Goal: Information Seeking & Learning: Learn about a topic

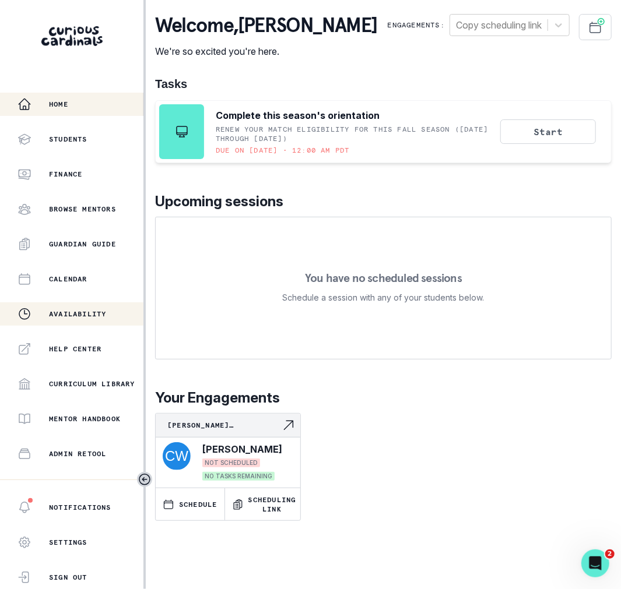
scroll to position [126, 0]
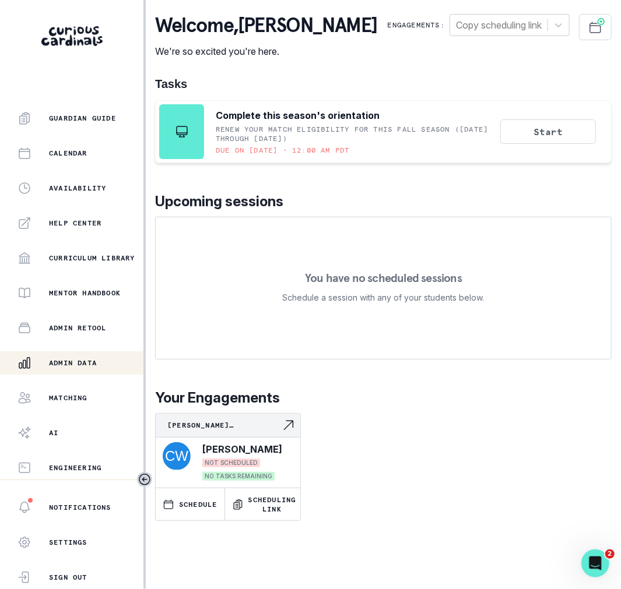
click at [62, 365] on p "Admin Data" at bounding box center [73, 362] width 48 height 9
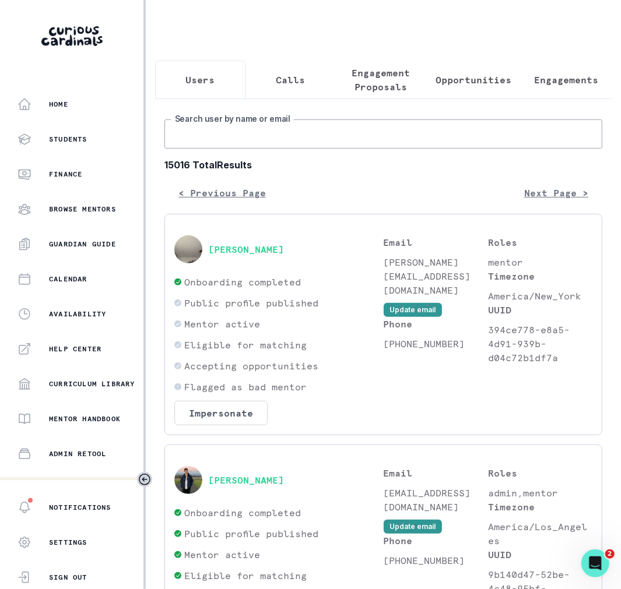
click at [229, 139] on input "Search user by name or email" at bounding box center [383, 133] width 438 height 29
paste input "[PERSON_NAME]"
type input "[PERSON_NAME]"
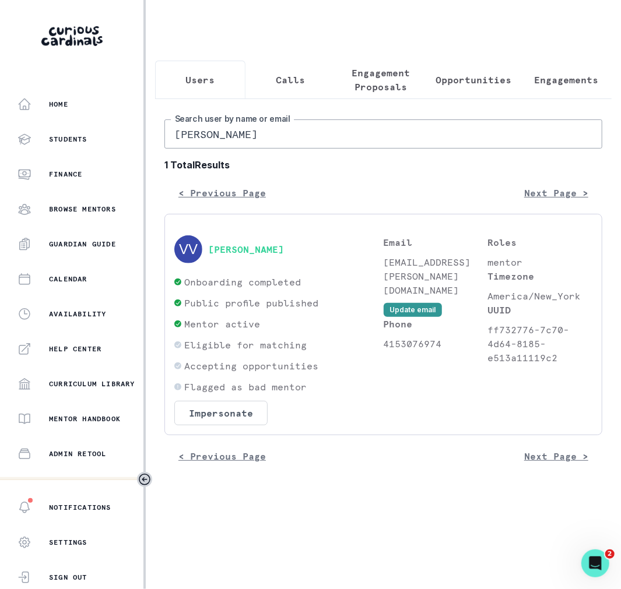
click at [235, 254] on div "[PERSON_NAME]" at bounding box center [278, 249] width 209 height 28
drag, startPoint x: 342, startPoint y: 257, endPoint x: 221, endPoint y: 242, distance: 121.6
click at [216, 242] on div "[PERSON_NAME]" at bounding box center [278, 249] width 209 height 28
drag, startPoint x: 353, startPoint y: 251, endPoint x: 205, endPoint y: 249, distance: 147.5
click at [205, 249] on div "[PERSON_NAME]" at bounding box center [278, 249] width 209 height 28
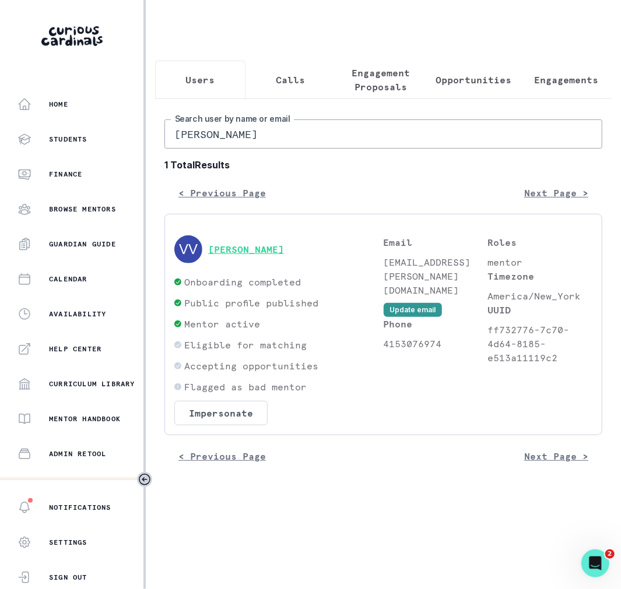
click at [234, 250] on button "[PERSON_NAME]" at bounding box center [246, 250] width 76 height 12
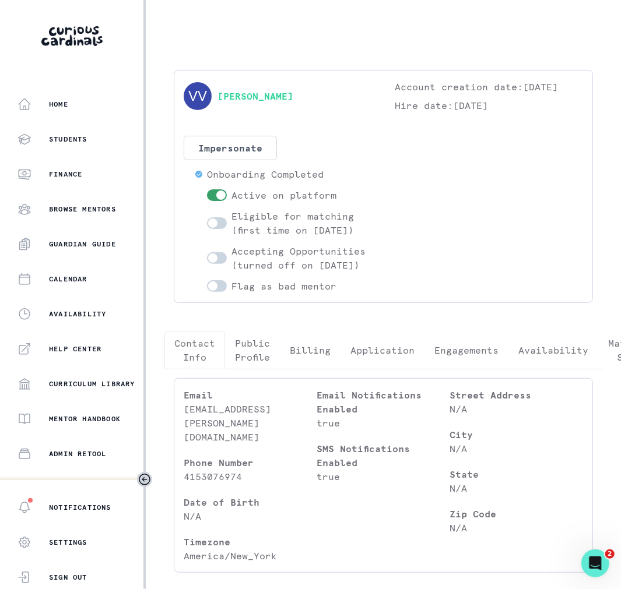
drag, startPoint x: 352, startPoint y: 106, endPoint x: 203, endPoint y: 98, distance: 148.8
click at [203, 98] on div "[PERSON_NAME]" at bounding box center [278, 96] width 188 height 33
copy div "[PERSON_NAME]"
click at [480, 370] on button "Engagements" at bounding box center [466, 350] width 84 height 38
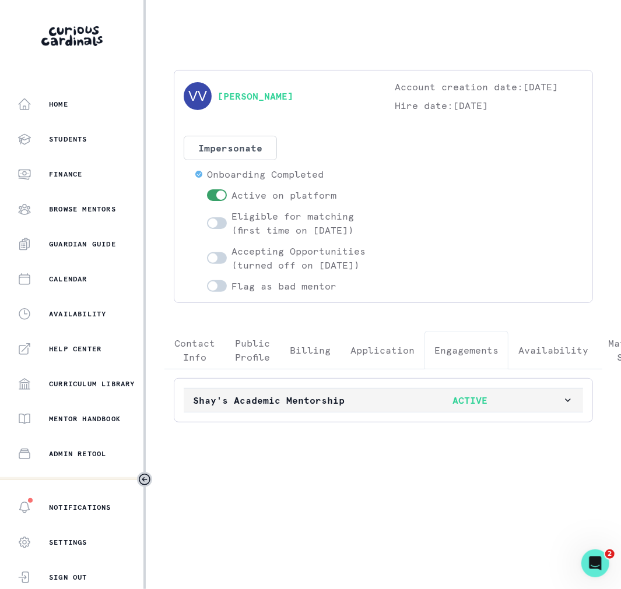
click at [417, 407] on p "ACTIVE" at bounding box center [470, 400] width 185 height 14
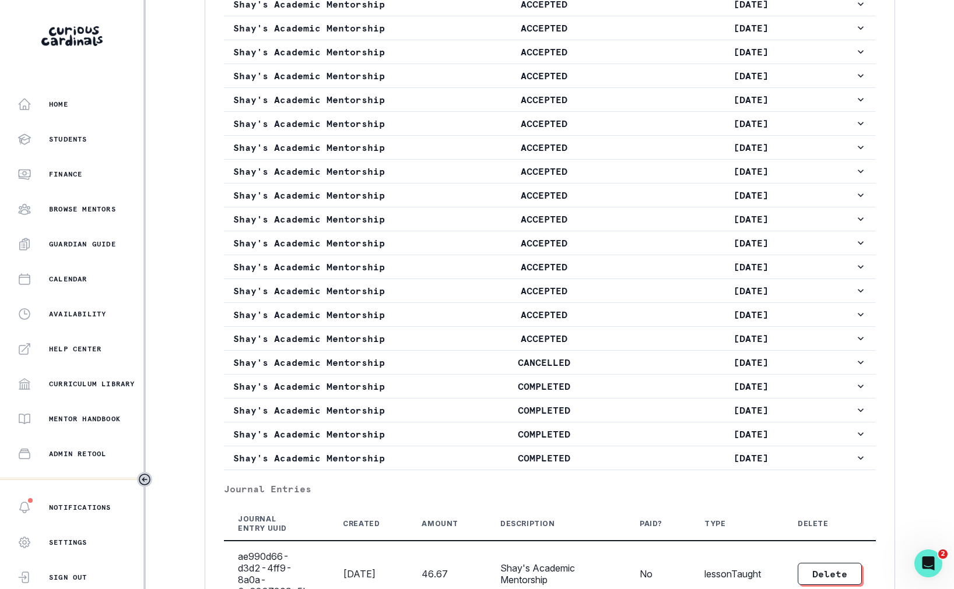
scroll to position [701, 0]
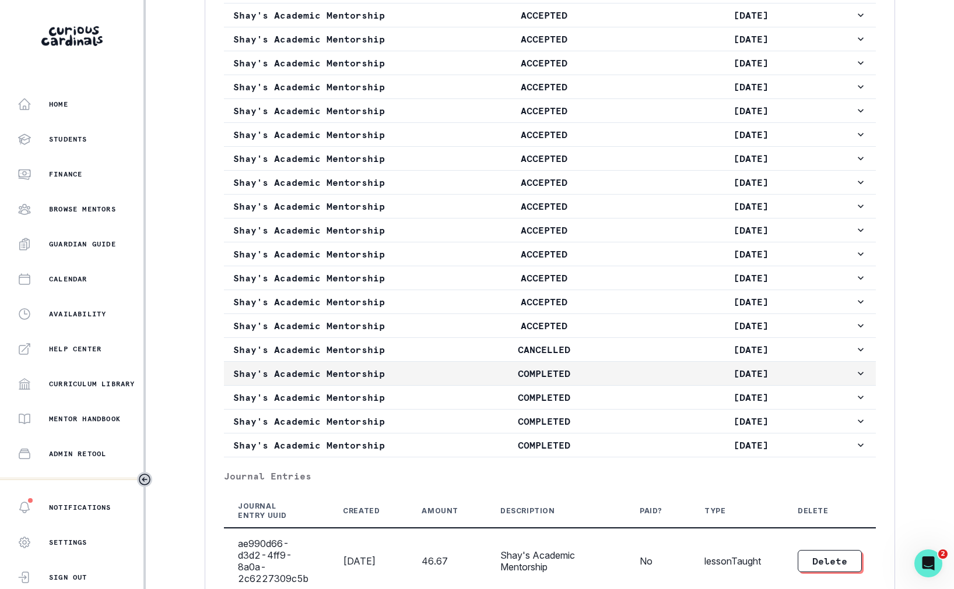
click at [476, 381] on p "COMPLETED" at bounding box center [543, 374] width 207 height 14
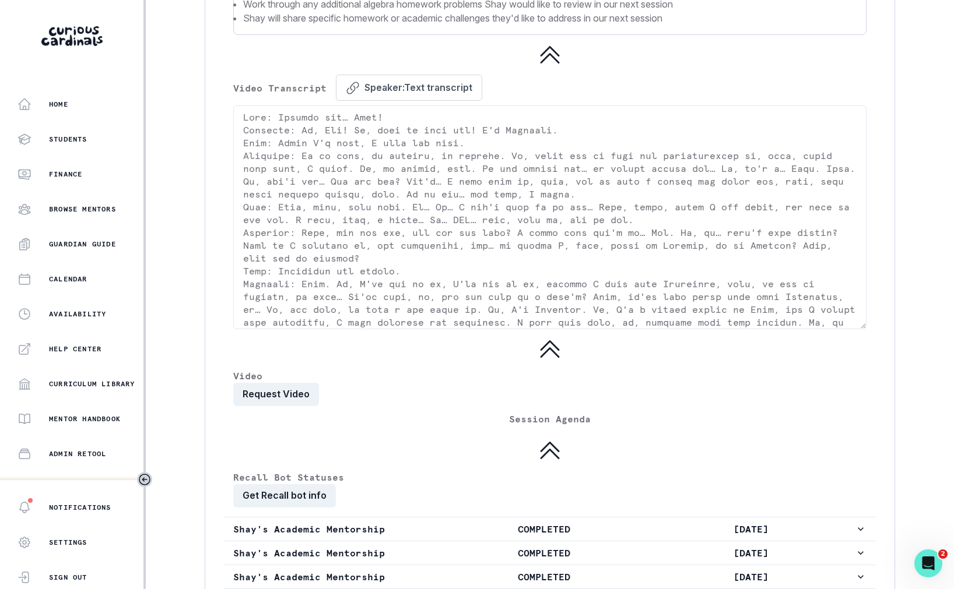
scroll to position [2267, 0]
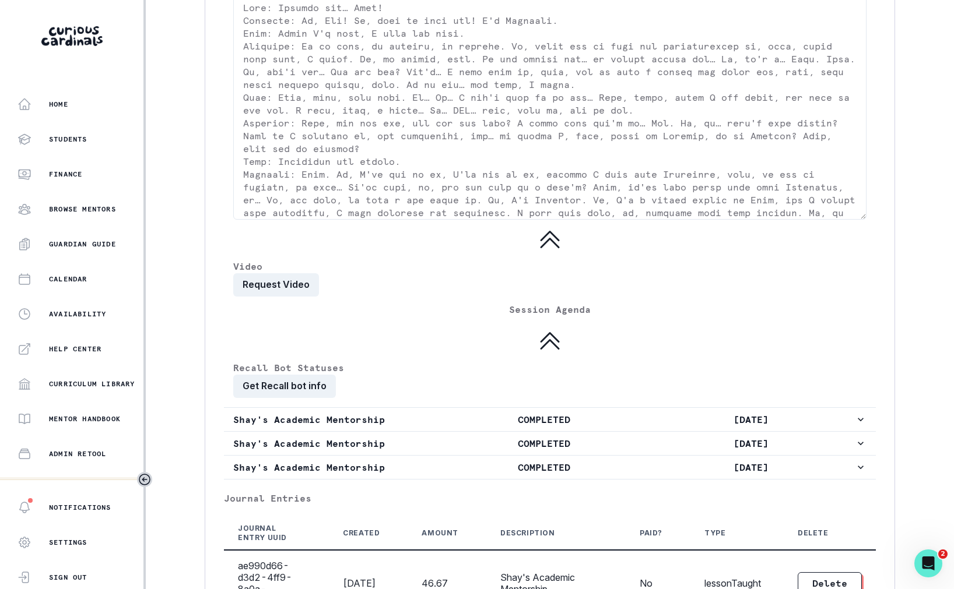
click at [270, 297] on button "Request Video" at bounding box center [276, 284] width 86 height 23
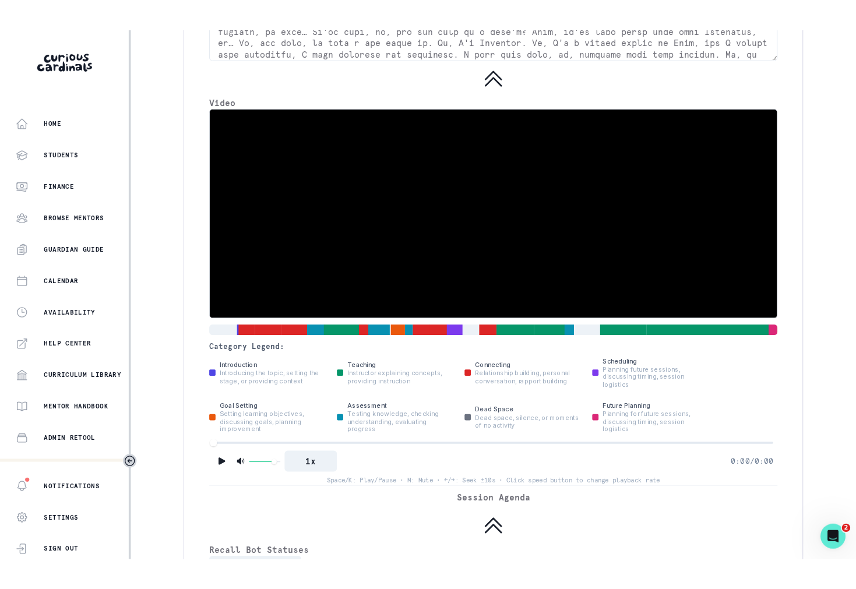
scroll to position [2468, 0]
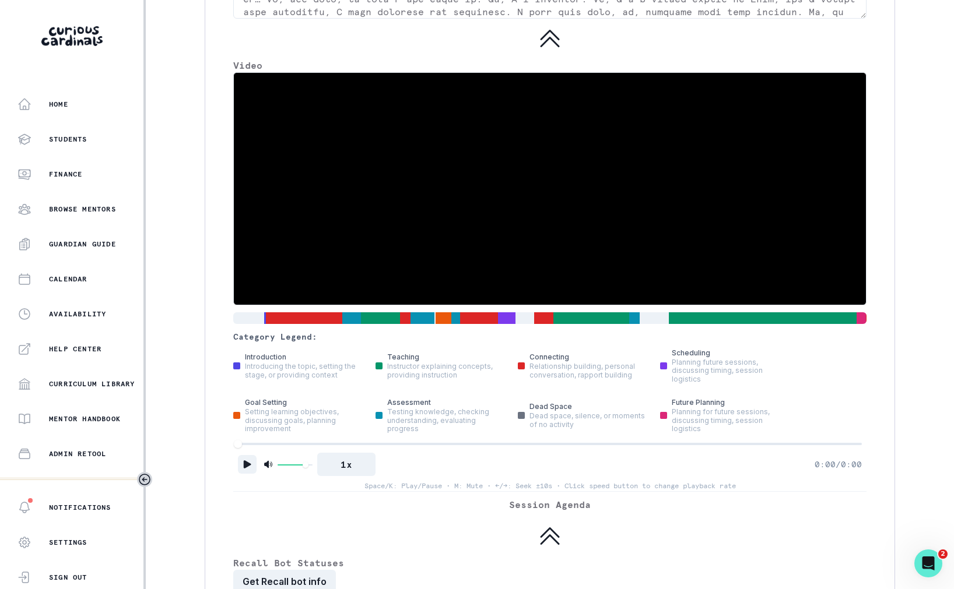
click at [247, 470] on icon "Play" at bounding box center [247, 465] width 12 height 12
click at [338, 476] on button "1x" at bounding box center [346, 464] width 58 height 23
click at [339, 476] on button "1.2x" at bounding box center [346, 464] width 58 height 23
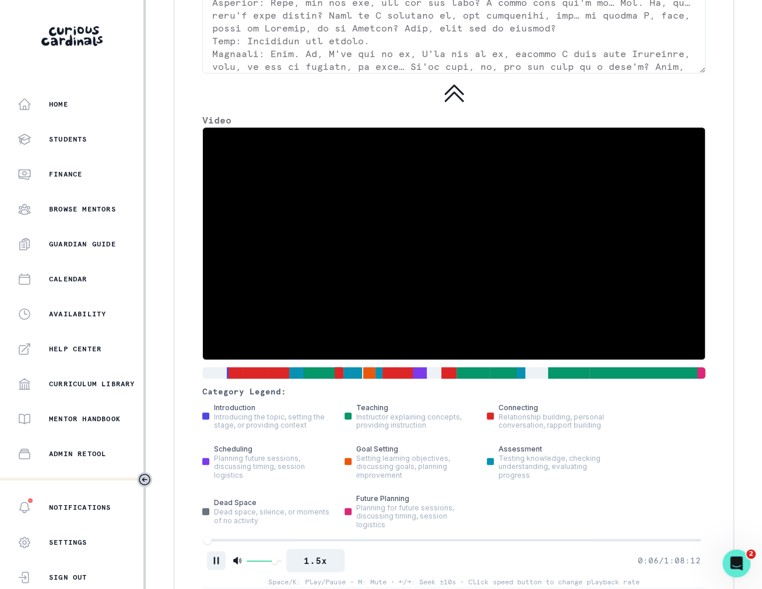
scroll to position [2550, 0]
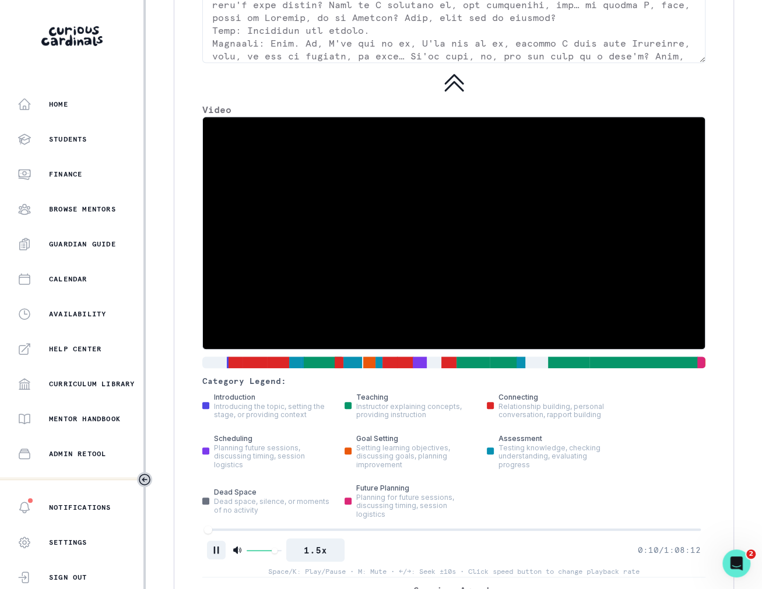
click at [217, 526] on div at bounding box center [454, 530] width 494 height 8
click at [225, 526] on div at bounding box center [454, 530] width 494 height 8
click at [231, 526] on div at bounding box center [454, 530] width 494 height 8
click at [237, 529] on div at bounding box center [454, 530] width 494 height 2
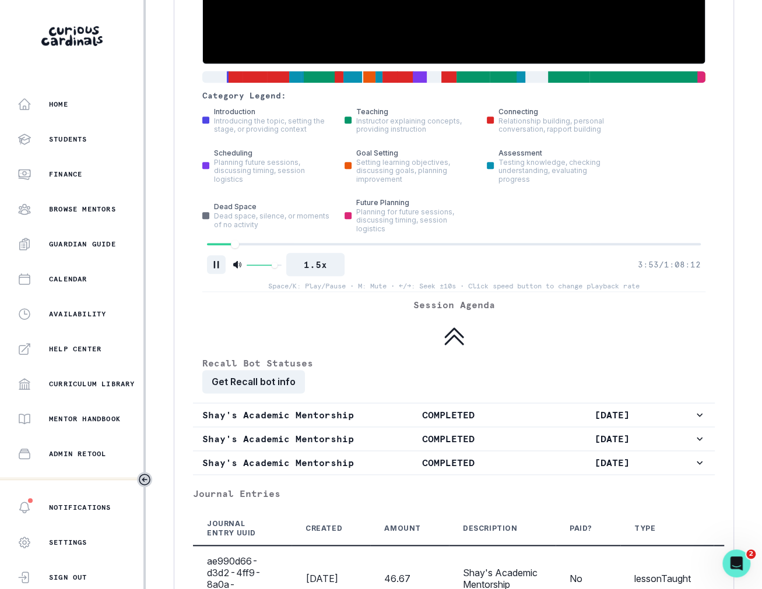
scroll to position [2934, 0]
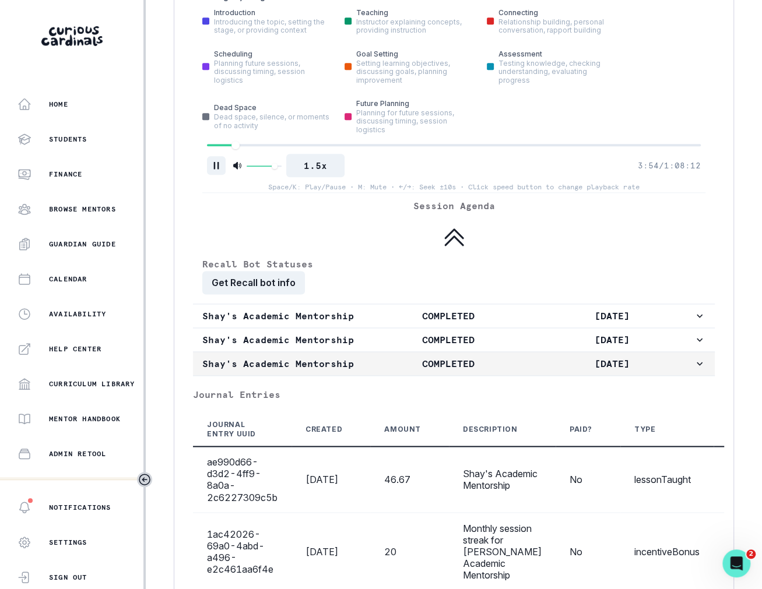
click at [264, 357] on p "Shay's Academic Mentorship" at bounding box center [284, 364] width 164 height 14
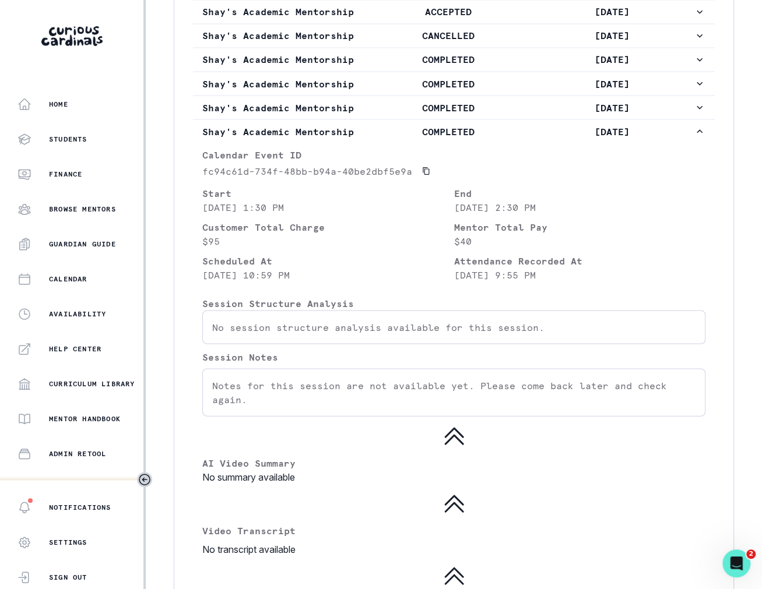
scroll to position [1042, 0]
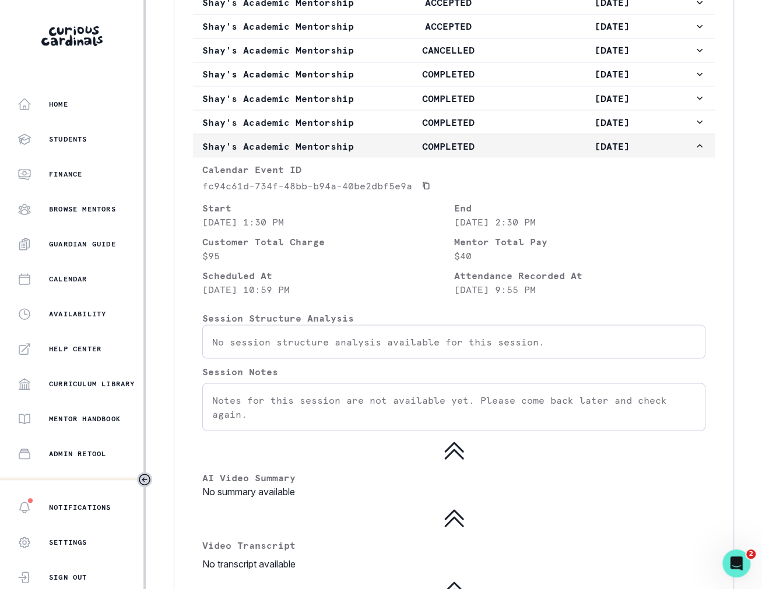
click at [291, 153] on p "Shay's Academic Mentorship" at bounding box center [284, 146] width 164 height 14
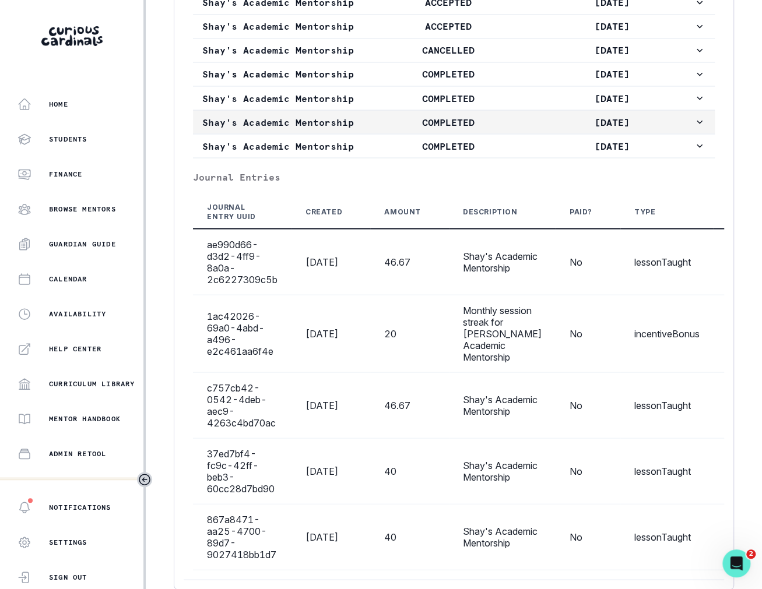
click at [293, 129] on p "Shay's Academic Mentorship" at bounding box center [284, 122] width 164 height 14
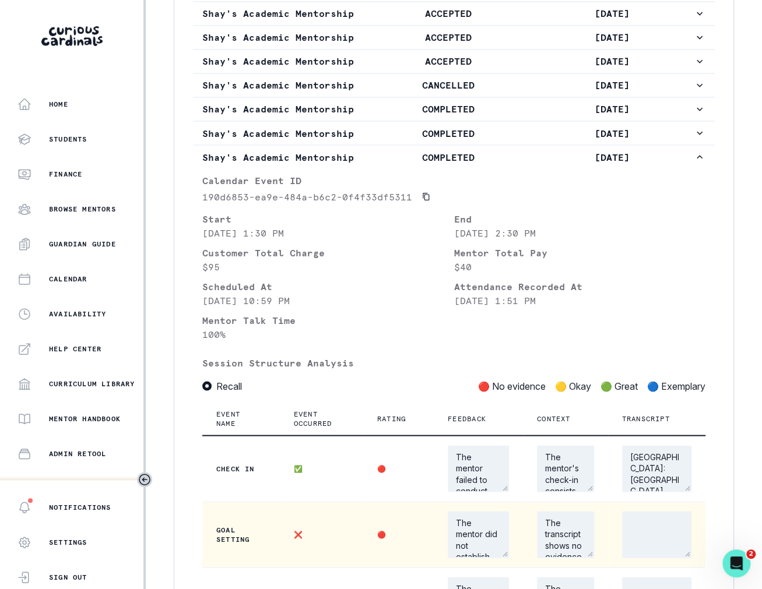
scroll to position [1003, 0]
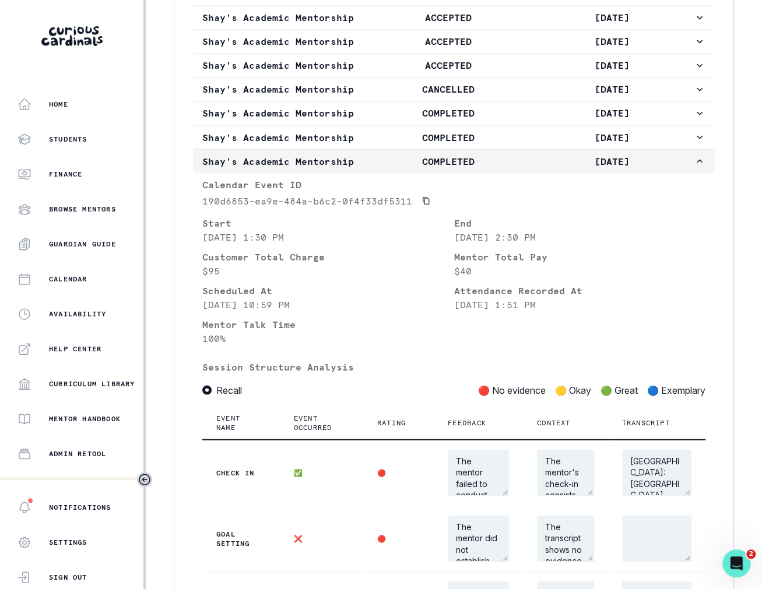
click at [325, 168] on p "Shay's Academic Mentorship" at bounding box center [284, 161] width 164 height 14
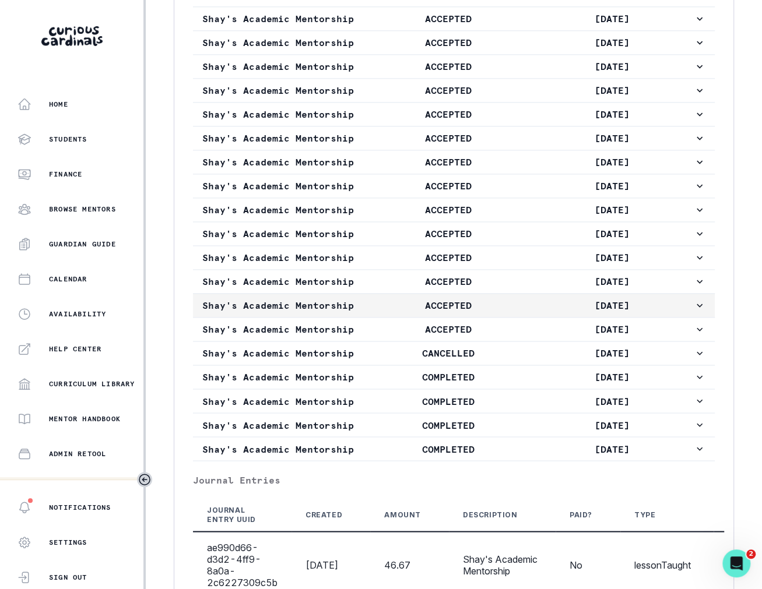
scroll to position [742, 0]
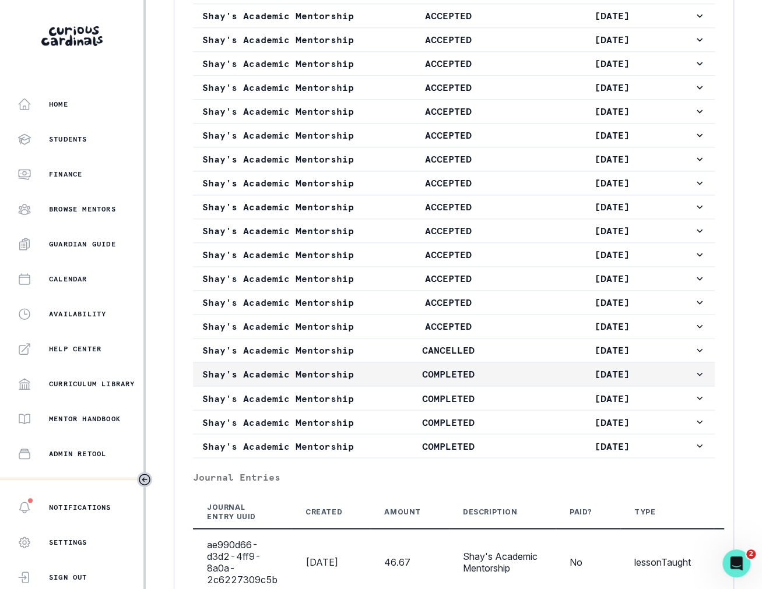
click at [333, 386] on button "Shay's Academic Mentorship COMPLETED [DATE]" at bounding box center [454, 374] width 522 height 23
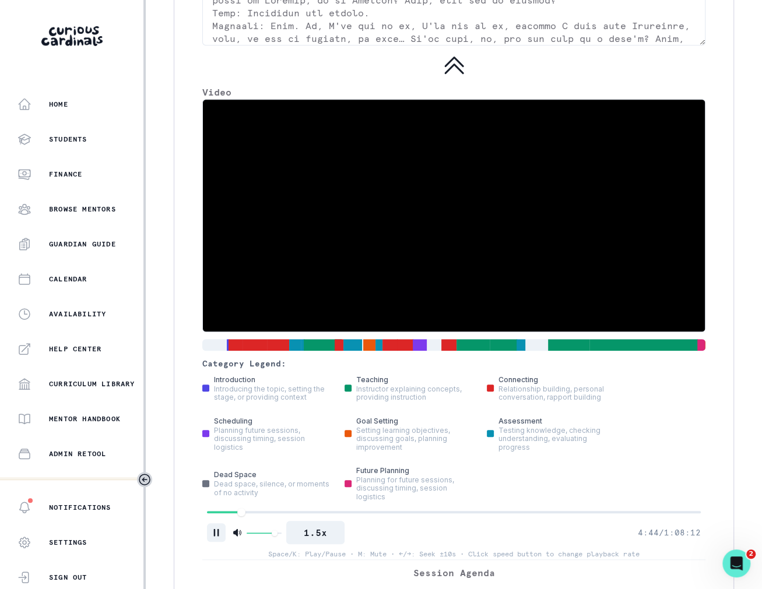
scroll to position [2563, 0]
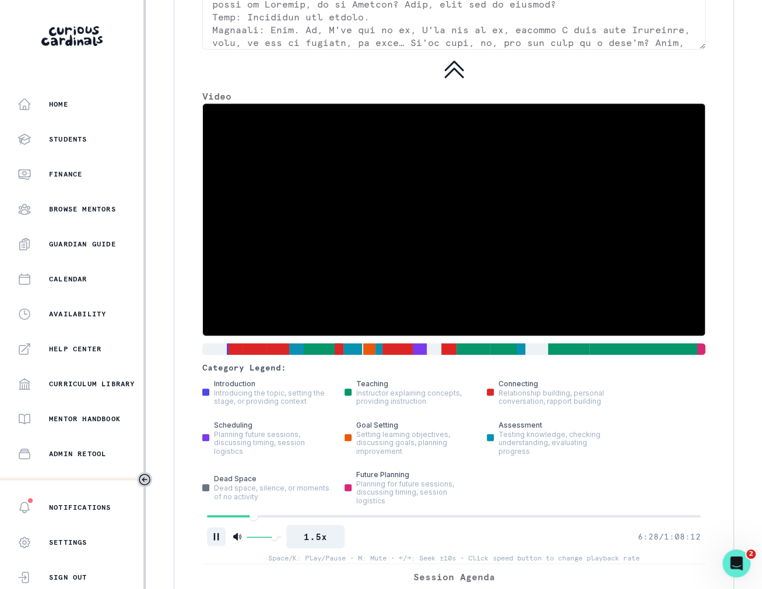
click at [215, 533] on icon "Pause" at bounding box center [216, 537] width 5 height 8
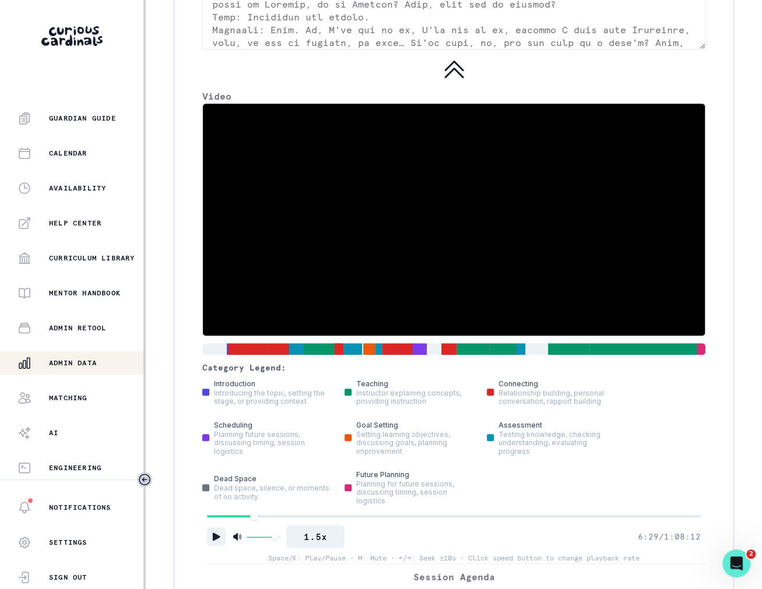
click at [89, 363] on p "Admin Data" at bounding box center [73, 362] width 48 height 9
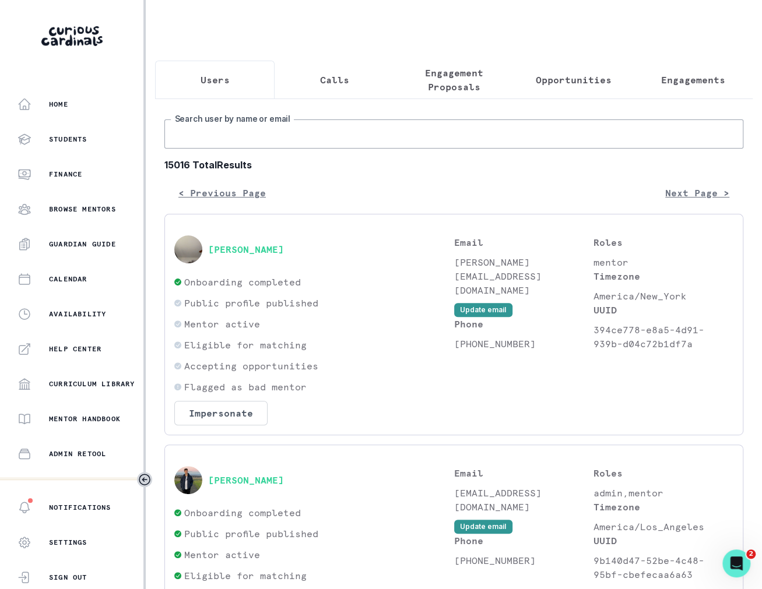
click at [266, 141] on input "Search user by name or email" at bounding box center [453, 133] width 579 height 29
paste input "[PERSON_NAME]"
type input "[PERSON_NAME]"
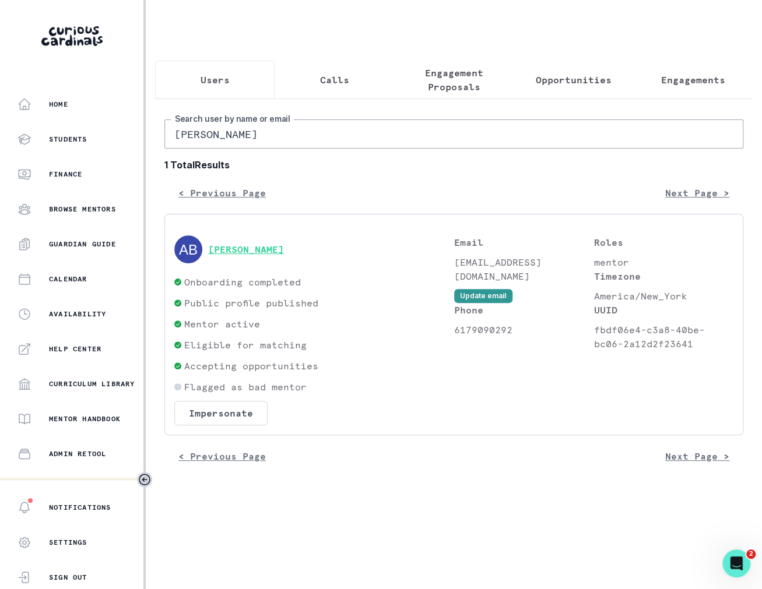
click at [261, 247] on button "[PERSON_NAME]" at bounding box center [246, 250] width 76 height 12
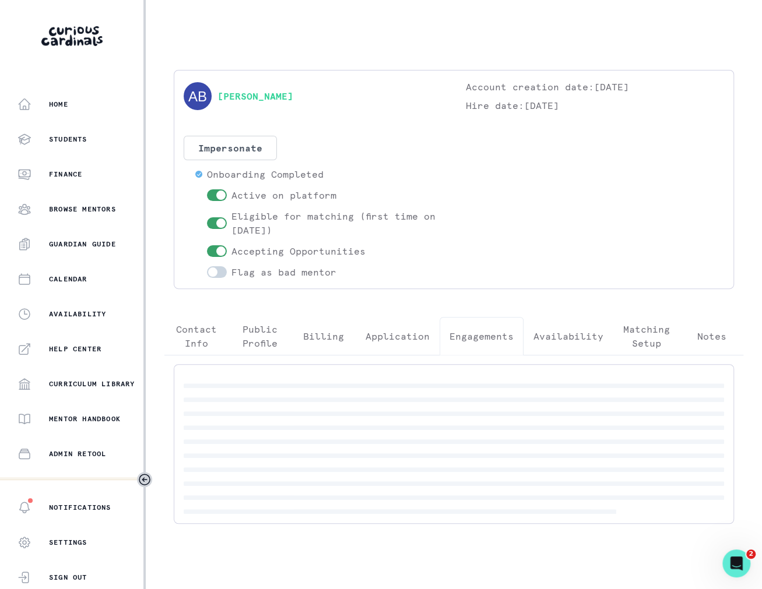
click at [475, 340] on p "Engagements" at bounding box center [481, 336] width 64 height 14
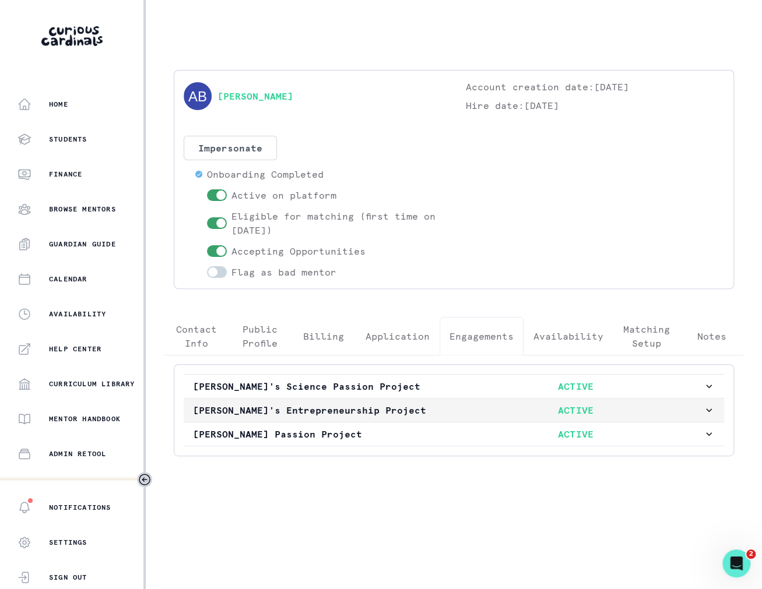
click at [440, 411] on p "[PERSON_NAME]'s Entrepreneurship Project" at bounding box center [320, 410] width 255 height 14
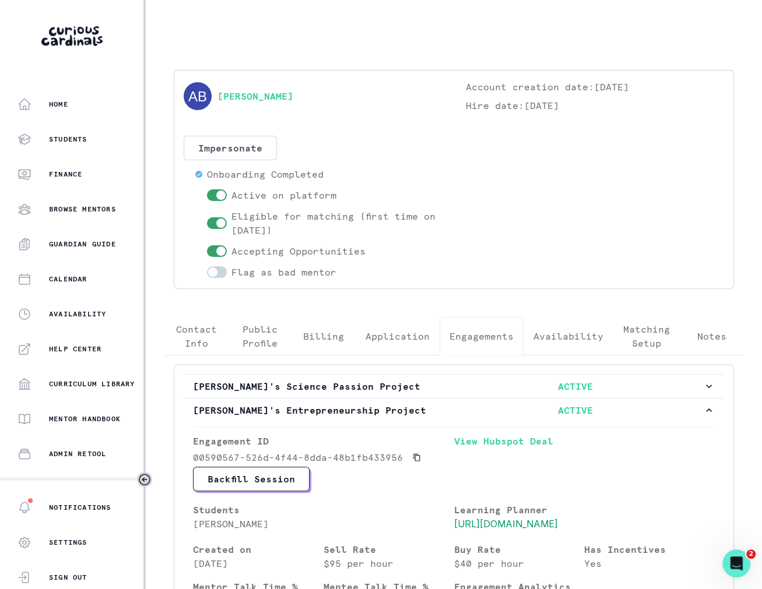
drag, startPoint x: 332, startPoint y: 98, endPoint x: 198, endPoint y: 93, distance: 133.6
click at [199, 94] on div "[PERSON_NAME]" at bounding box center [313, 96] width 259 height 33
copy div "[PERSON_NAME]"
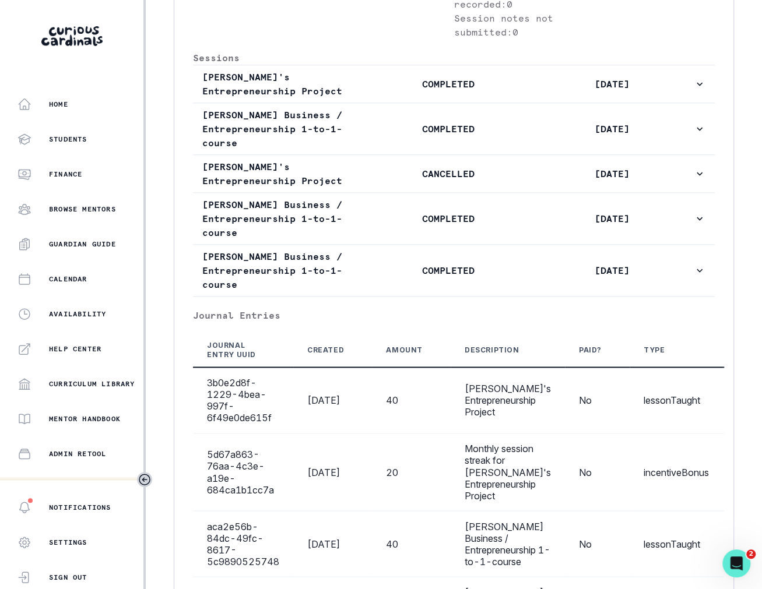
scroll to position [687, 0]
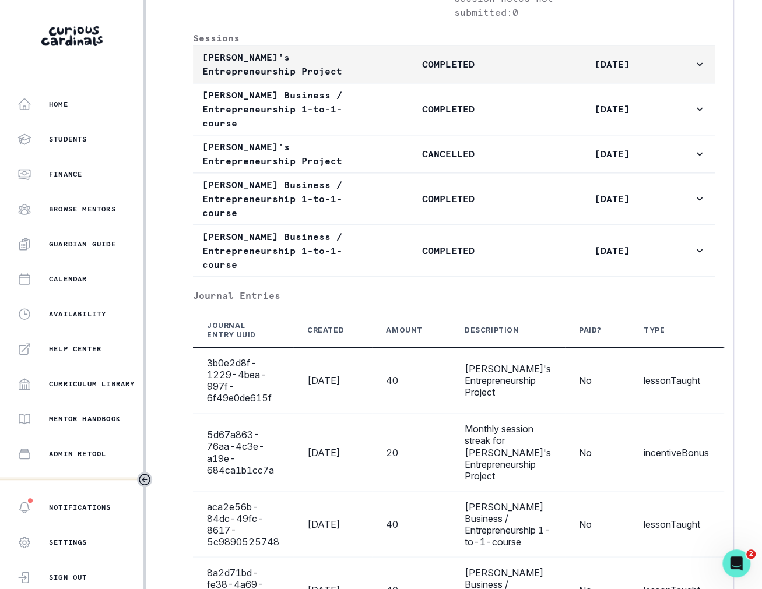
click at [396, 71] on p "COMPLETED" at bounding box center [448, 64] width 164 height 14
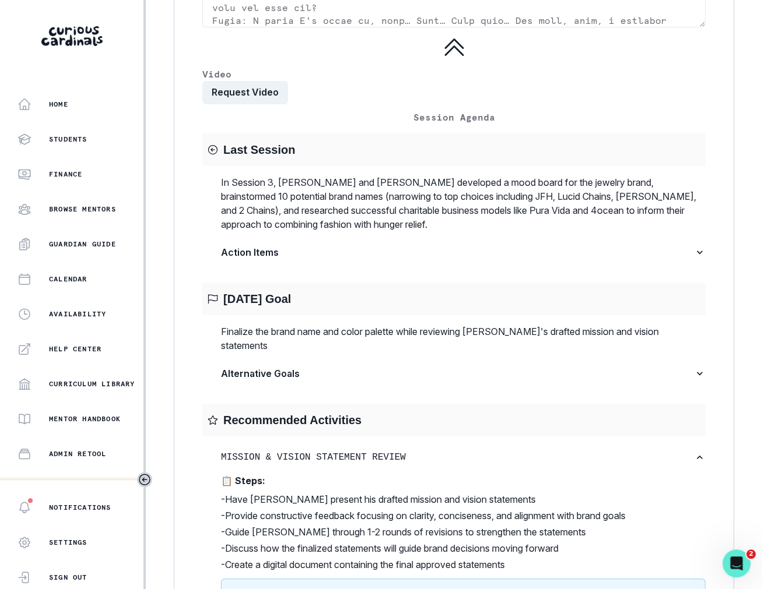
scroll to position [2223, 0]
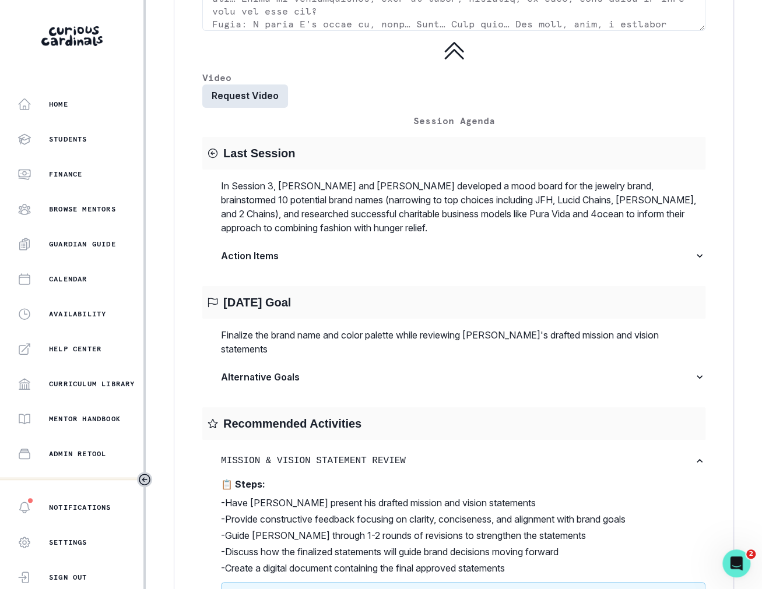
click at [252, 108] on button "Request Video" at bounding box center [245, 96] width 86 height 23
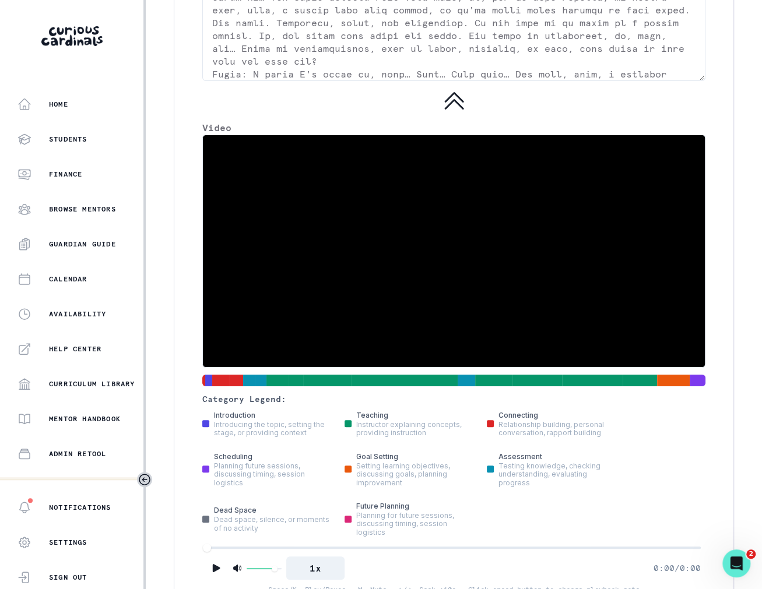
scroll to position [2209, 0]
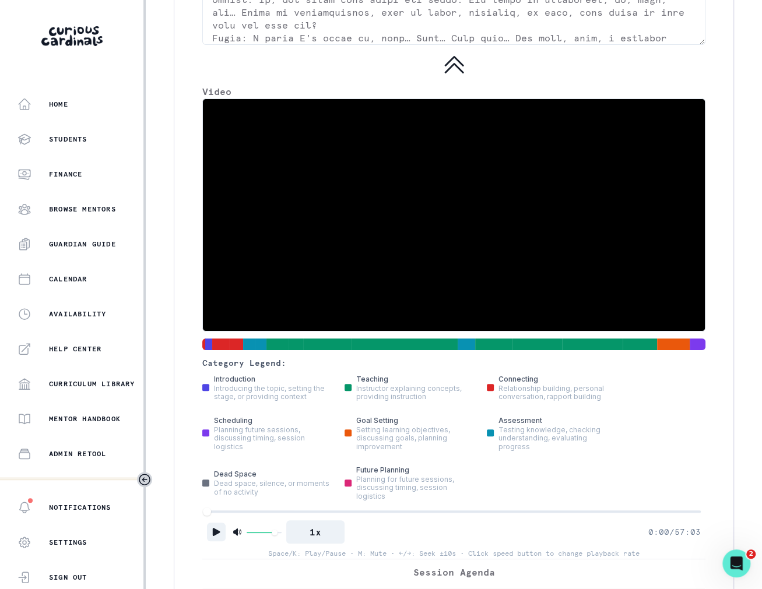
click at [218, 541] on button "Play" at bounding box center [216, 532] width 19 height 19
click at [319, 536] on button "1x" at bounding box center [315, 532] width 58 height 23
click at [319, 536] on button "1.2x" at bounding box center [315, 532] width 58 height 23
click at [216, 526] on button "Pause" at bounding box center [216, 532] width 19 height 19
